Goal: Information Seeking & Learning: Compare options

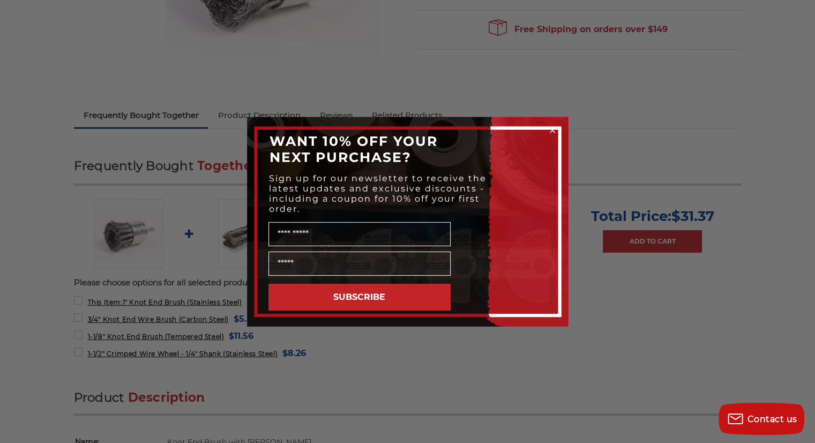
scroll to position [153, 0]
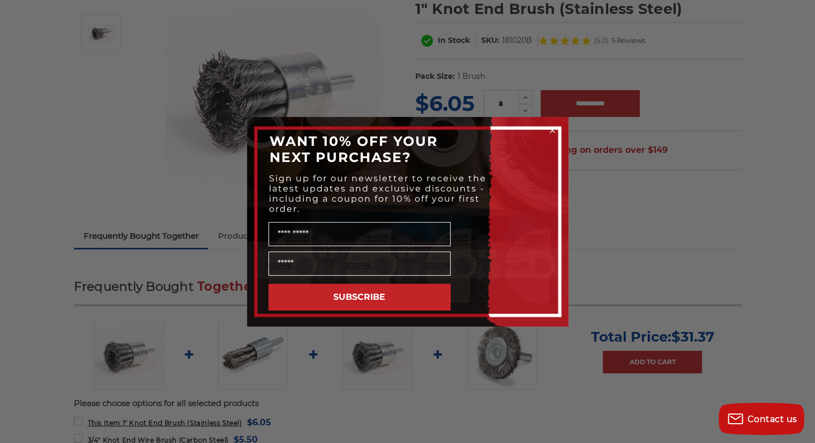
click at [500, 161] on div "WANT 10% OFF YOUR NEXT PURCHASE?" at bounding box center [408, 149] width 300 height 43
click at [554, 135] on div "WANT 10% OFF YOUR NEXT PURCHASE?" at bounding box center [408, 149] width 300 height 43
click at [551, 130] on icon "Close dialog" at bounding box center [553, 130] width 4 height 4
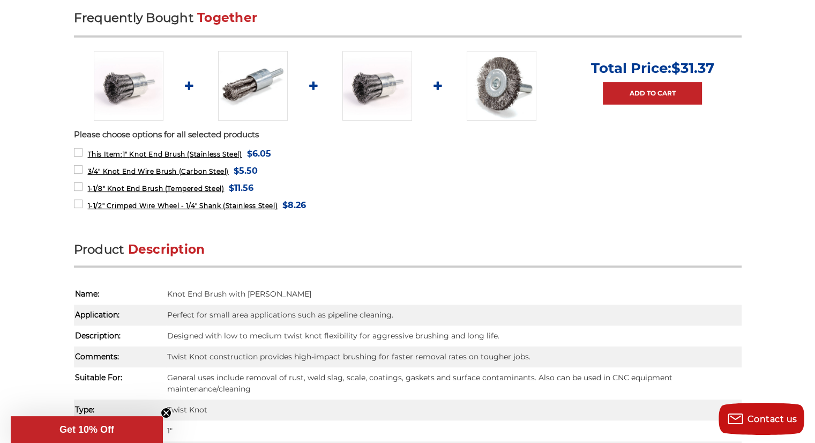
scroll to position [498, 0]
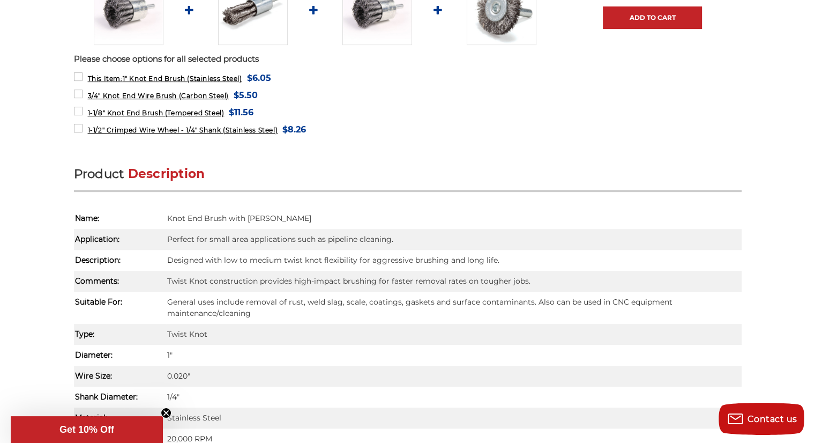
drag, startPoint x: 819, startPoint y: 88, endPoint x: 540, endPoint y: 313, distance: 358.0
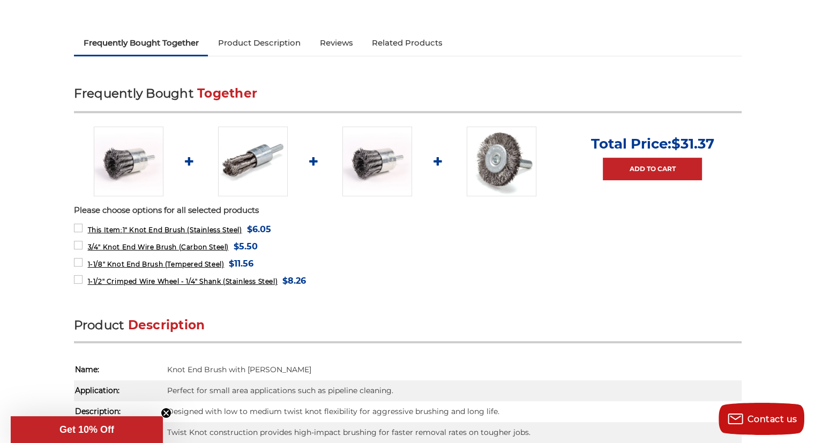
scroll to position [281, 0]
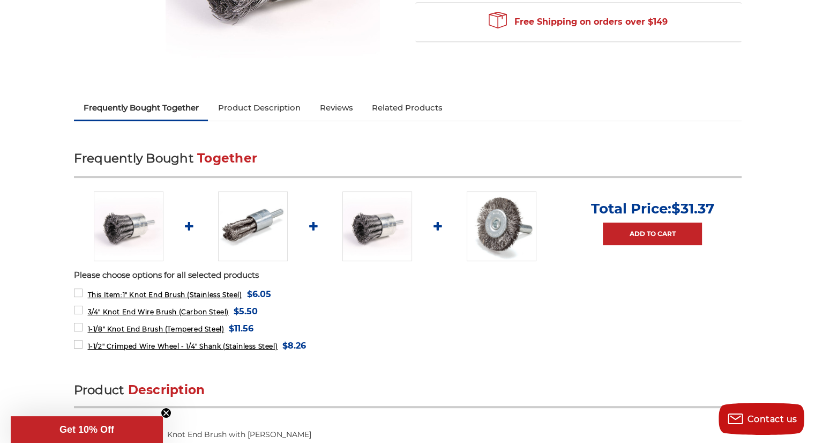
click at [504, 233] on img at bounding box center [502, 226] width 70 height 70
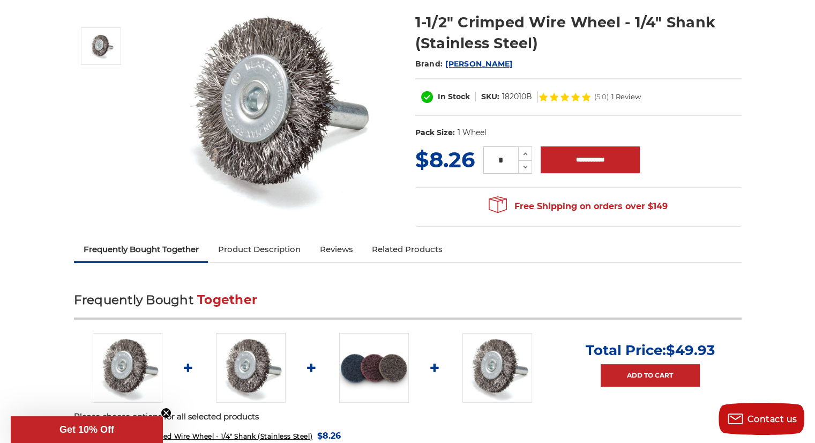
scroll to position [202, 0]
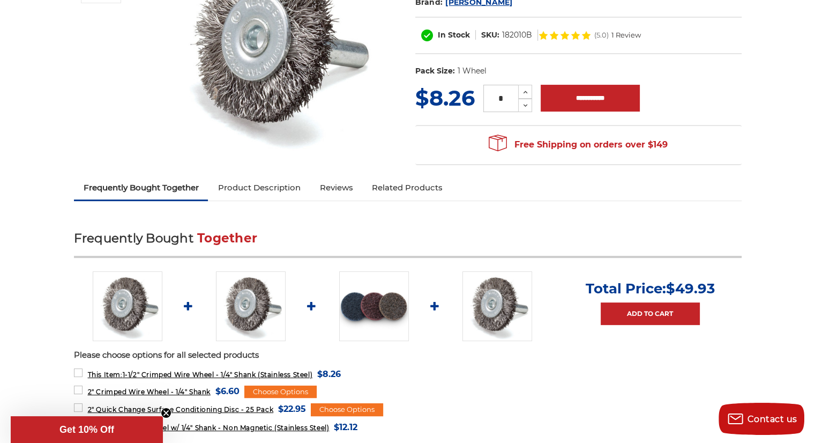
drag, startPoint x: 817, startPoint y: 42, endPoint x: 815, endPoint y: 84, distance: 42.4
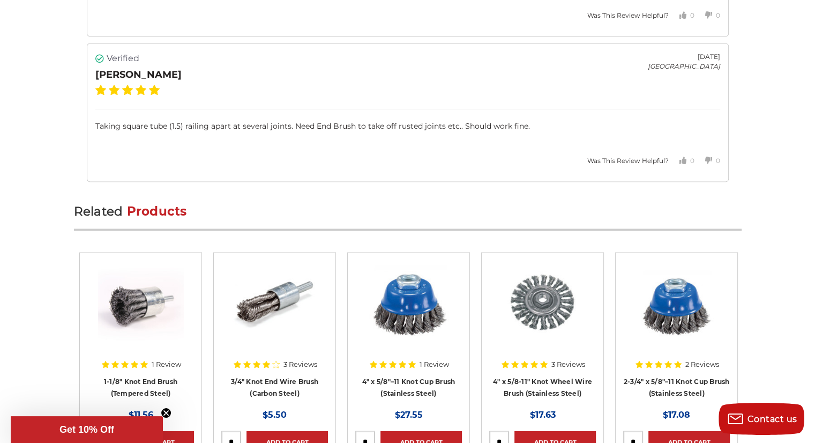
scroll to position [2029, 0]
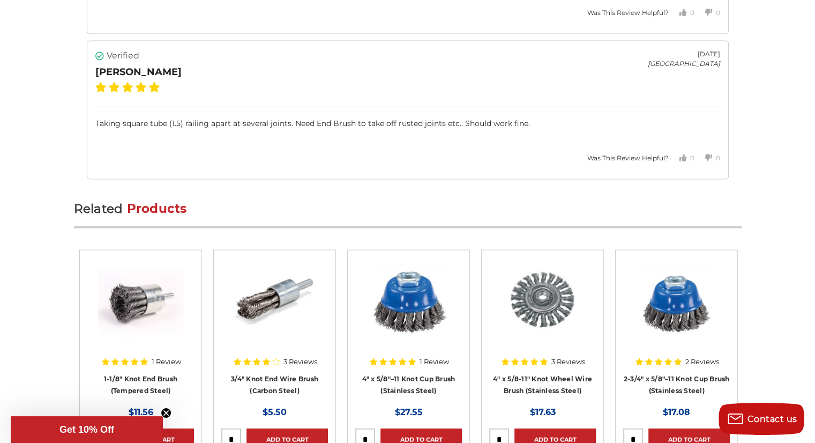
drag, startPoint x: 819, startPoint y: 65, endPoint x: 810, endPoint y: 332, distance: 267.2
click at [362, 59] on div "Verified [PERSON_NAME] [DATE] [GEOGRAPHIC_DATA]" at bounding box center [407, 72] width 625 height 47
